Goal: Task Accomplishment & Management: Use online tool/utility

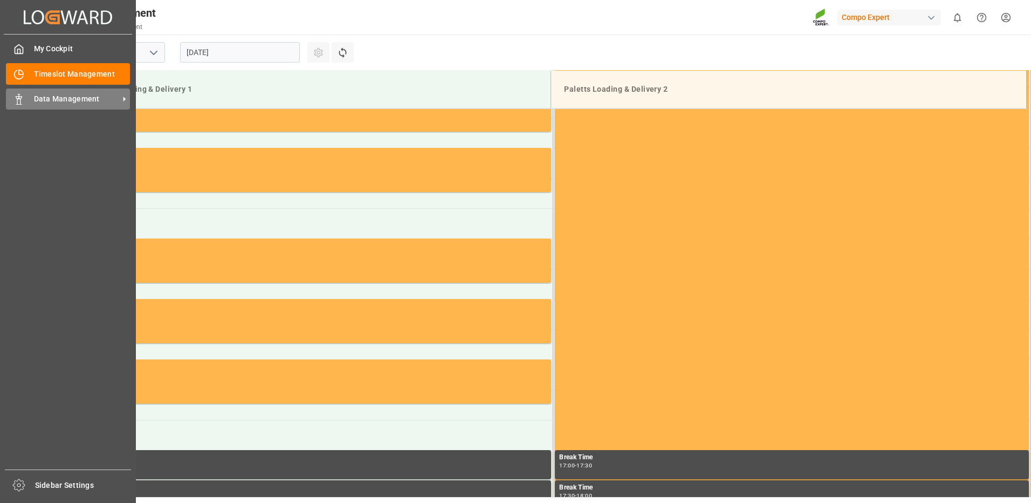
scroll to position [718, 0]
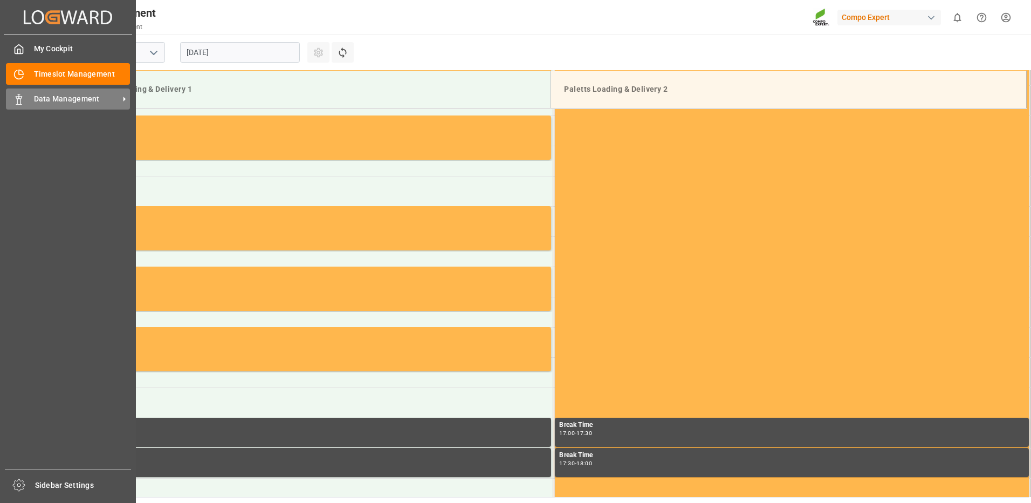
click at [50, 95] on span "Data Management" at bounding box center [76, 98] width 85 height 11
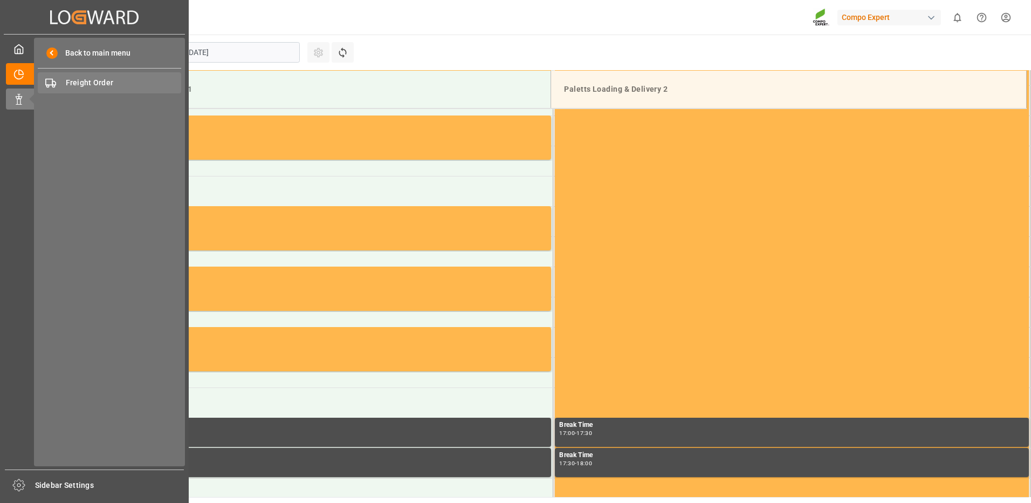
click at [83, 84] on span "Freight Order" at bounding box center [124, 82] width 116 height 11
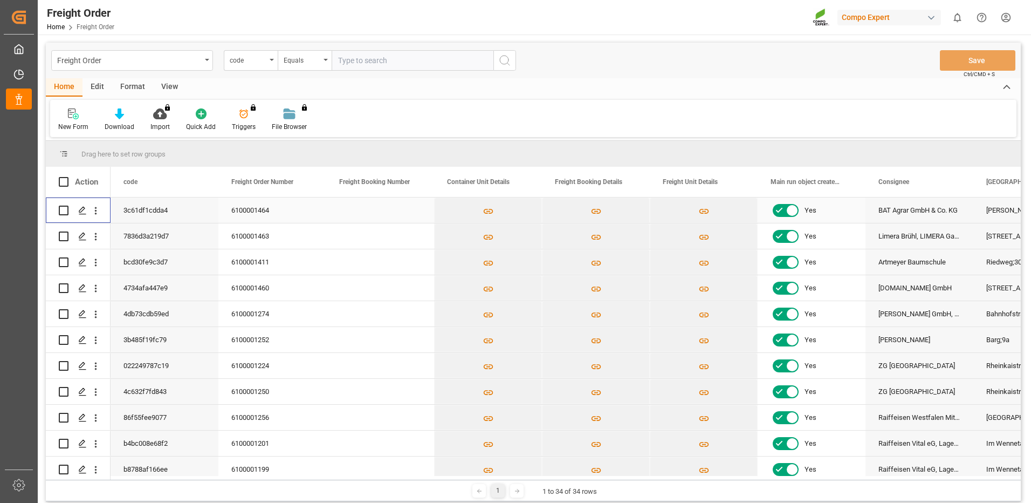
click at [65, 211] on input "Press Space to toggle row selection (unchecked)" at bounding box center [64, 211] width 10 height 10
checkbox input "true"
click at [84, 207] on icon "Press SPACE to deselect this row." at bounding box center [82, 210] width 9 height 9
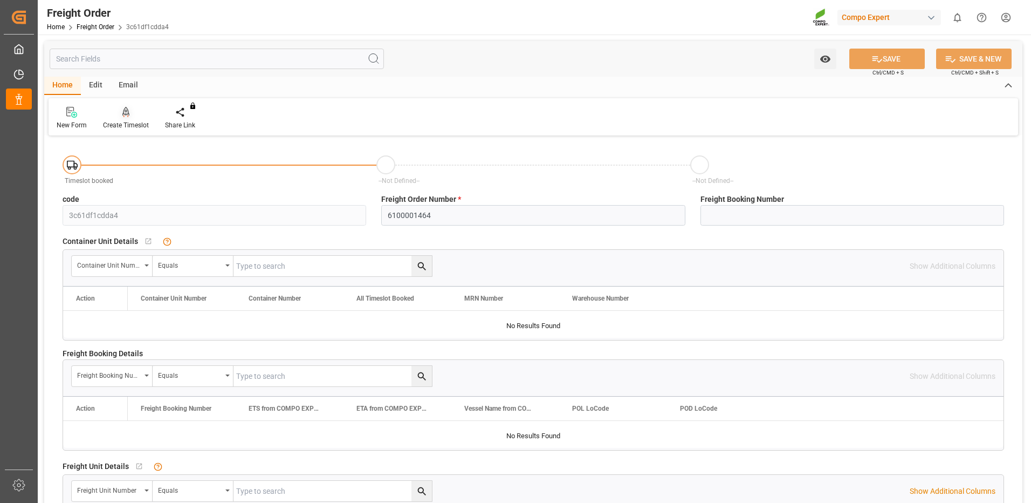
click at [122, 119] on div "Create Timeslot" at bounding box center [126, 118] width 62 height 24
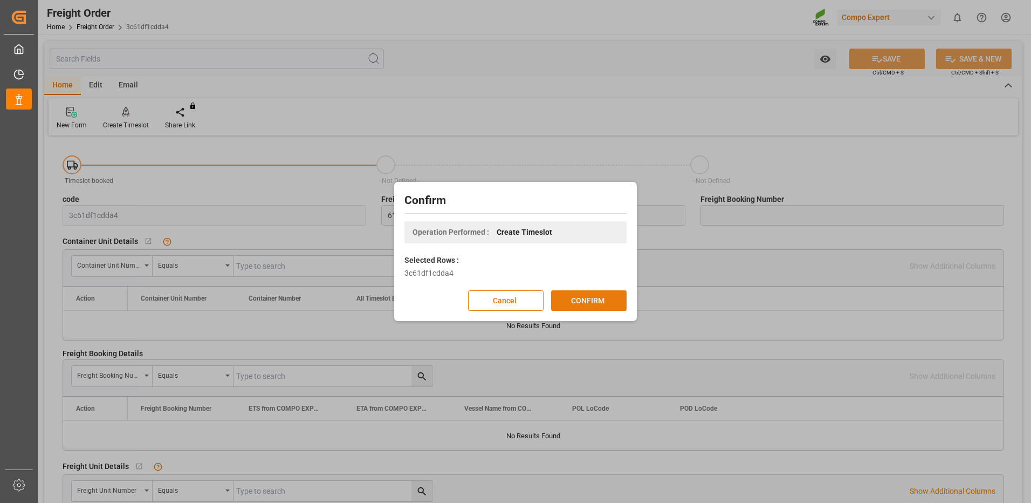
click at [590, 298] on button "CONFIRM" at bounding box center [589, 300] width 76 height 21
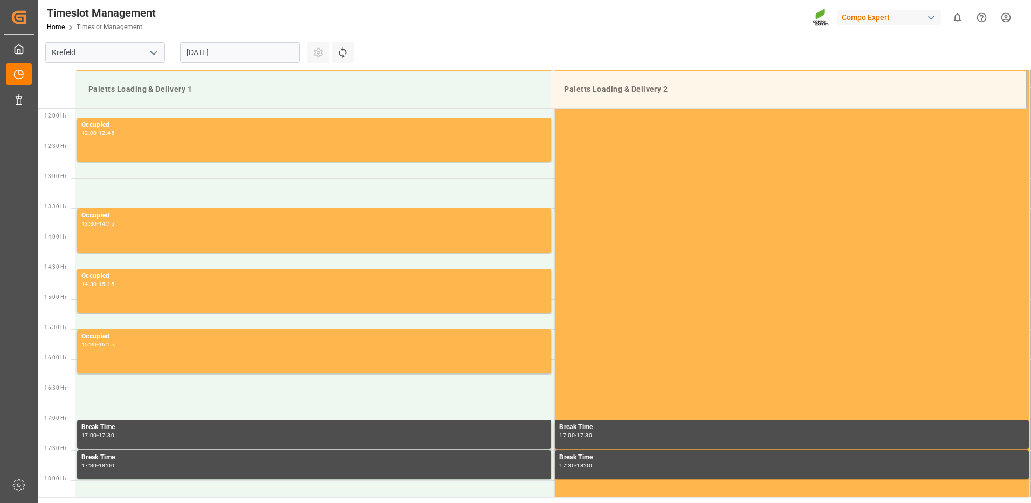
scroll to position [718, 0]
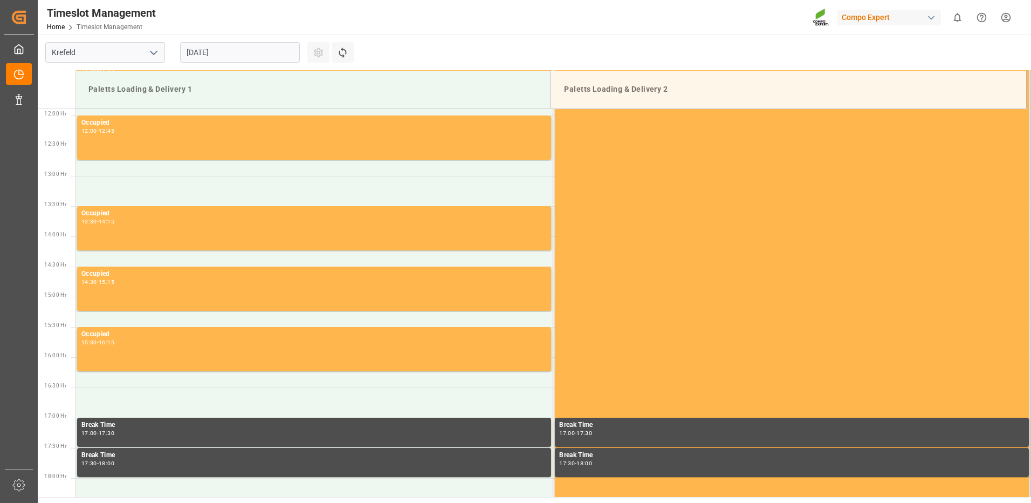
click at [282, 55] on input "[DATE]" at bounding box center [240, 52] width 120 height 21
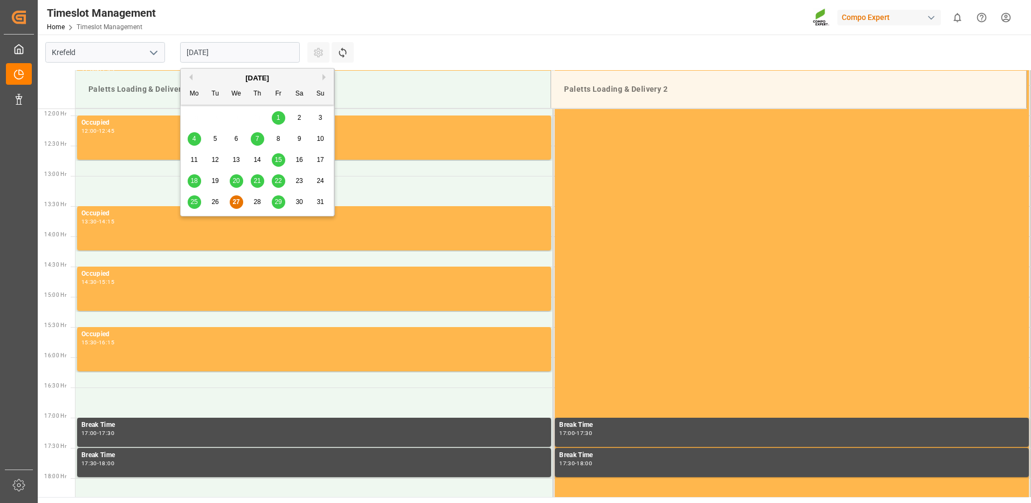
click at [261, 203] on div "28" at bounding box center [257, 202] width 13 height 13
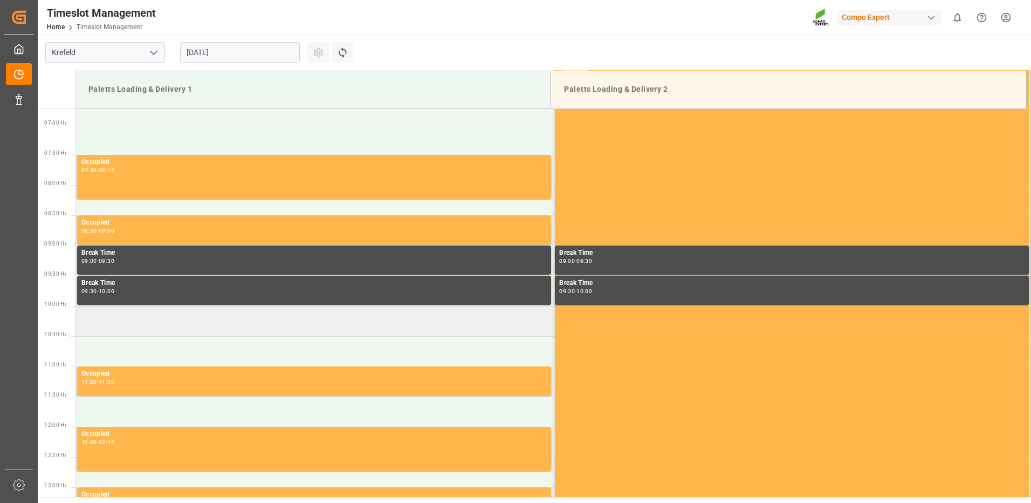
scroll to position [340, 0]
